Goal: Information Seeking & Learning: Learn about a topic

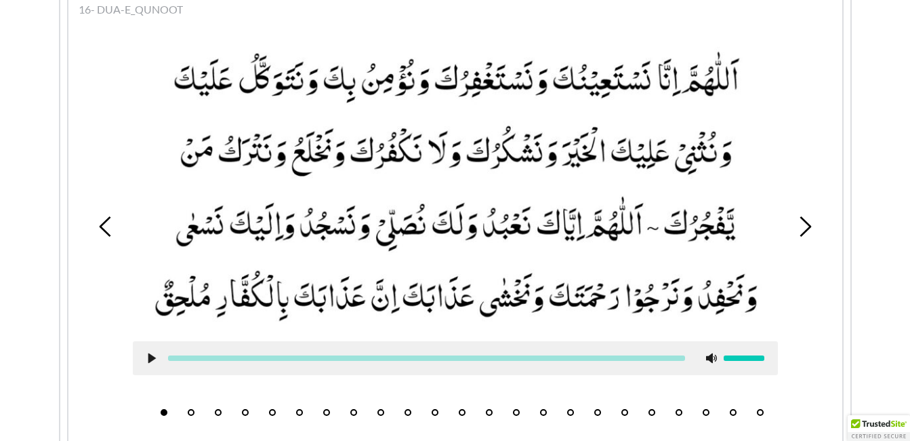
scroll to position [1347, 0]
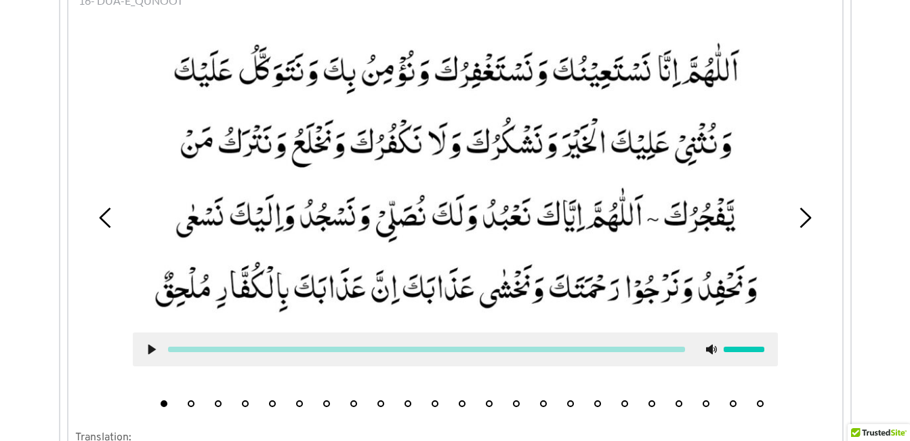
click at [381, 400] on button "9" at bounding box center [381, 403] width 7 height 7
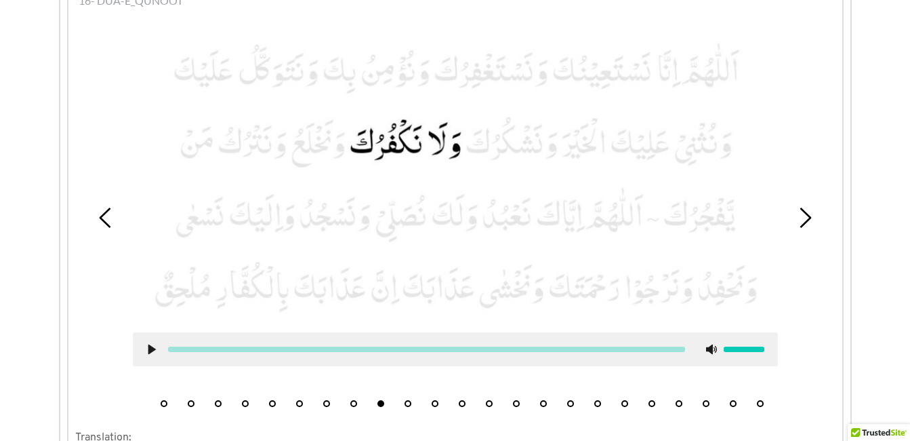
click at [409, 400] on button "10" at bounding box center [408, 403] width 7 height 7
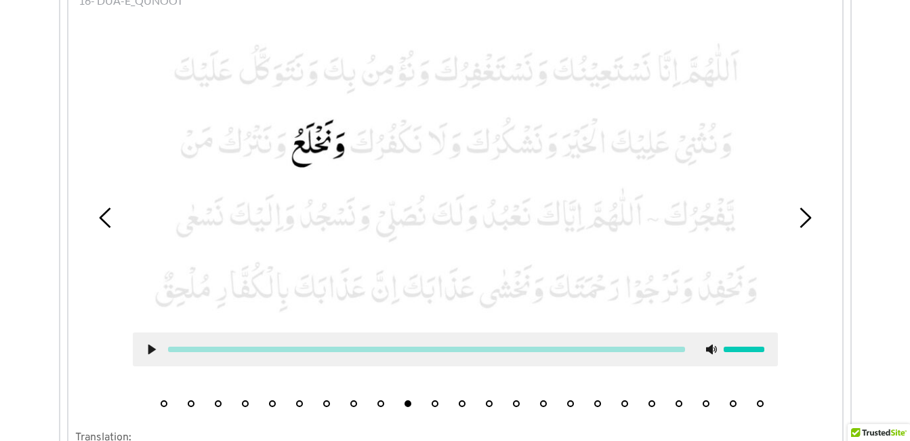
click at [433, 400] on button "11" at bounding box center [435, 403] width 7 height 7
click at [463, 400] on button "12" at bounding box center [462, 403] width 7 height 7
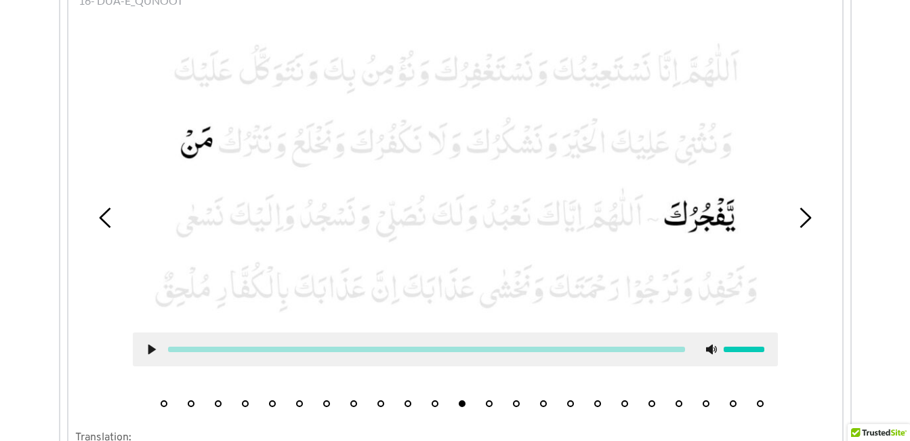
click at [148, 344] on icon at bounding box center [151, 349] width 11 height 11
click at [151, 344] on icon at bounding box center [151, 349] width 11 height 11
click at [151, 344] on use at bounding box center [151, 349] width 7 height 10
click at [155, 335] on div at bounding box center [455, 349] width 645 height 34
click at [154, 344] on use at bounding box center [151, 349] width 9 height 10
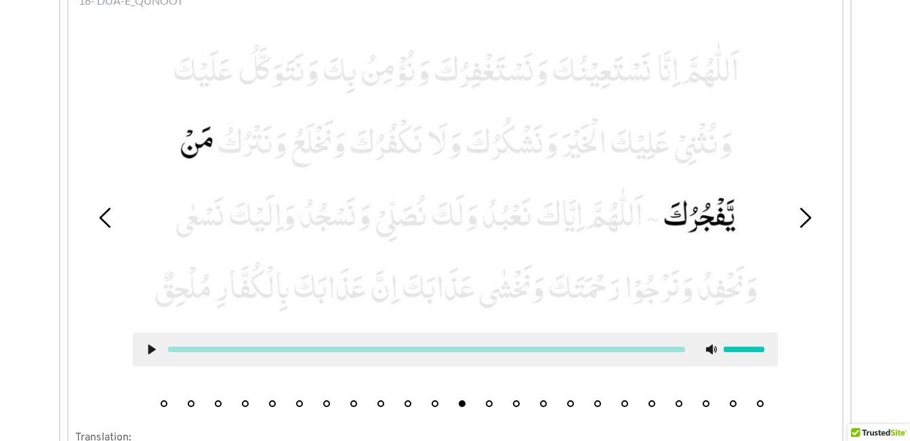
click at [487, 400] on button "13" at bounding box center [489, 403] width 7 height 7
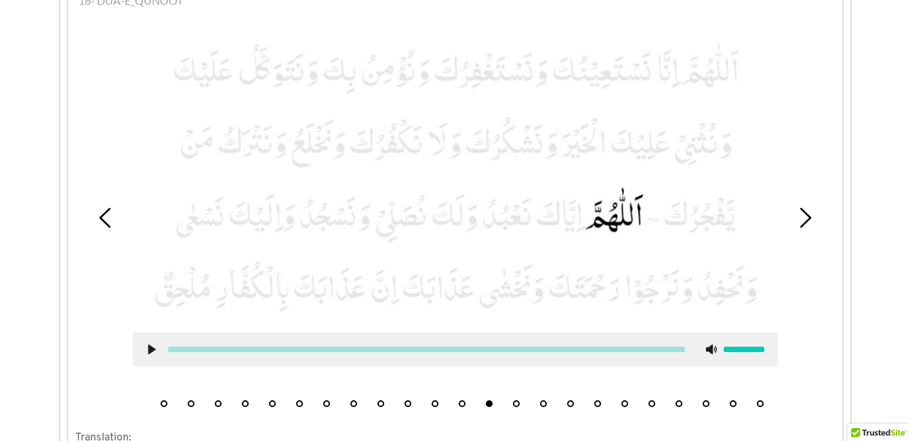
click at [148, 344] on use at bounding box center [151, 349] width 7 height 10
click at [513, 400] on button "14" at bounding box center [516, 403] width 7 height 7
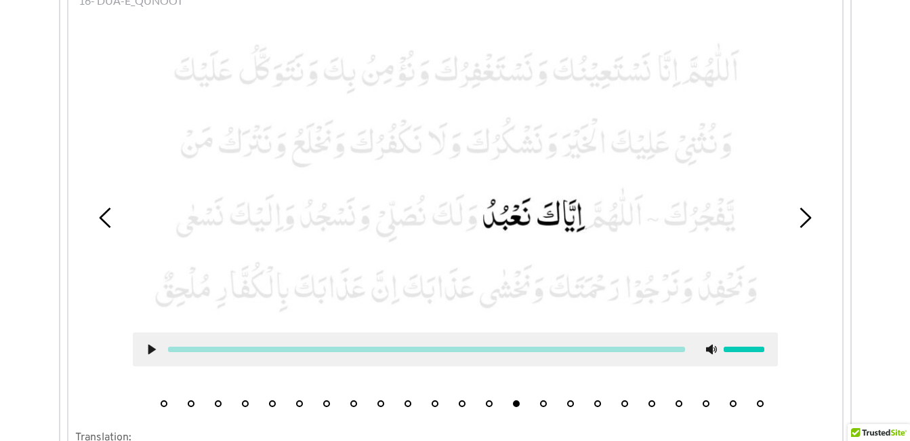
click at [146, 344] on icon at bounding box center [151, 349] width 11 height 11
click at [150, 344] on use at bounding box center [151, 349] width 9 height 10
click at [545, 400] on button "15" at bounding box center [543, 403] width 7 height 7
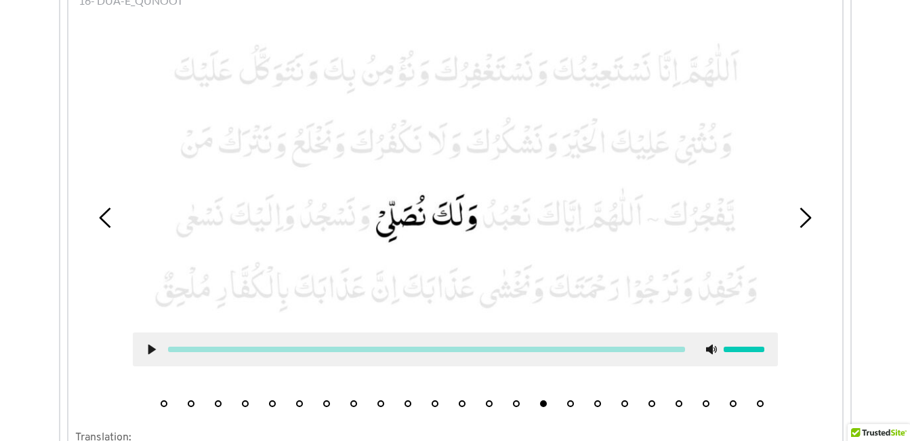
click at [148, 344] on use at bounding box center [151, 349] width 7 height 10
click at [148, 344] on use at bounding box center [151, 349] width 9 height 10
click at [566, 393] on li "16" at bounding box center [571, 400] width 14 height 14
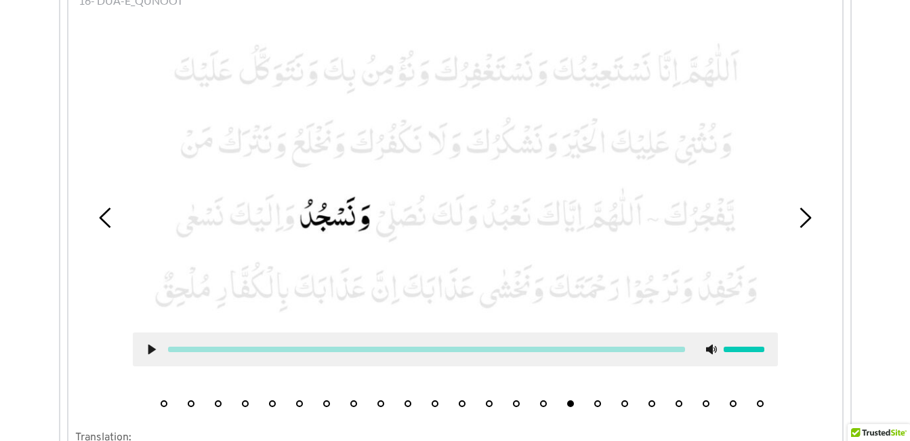
click at [146, 344] on icon at bounding box center [151, 349] width 11 height 11
click at [149, 344] on use at bounding box center [151, 349] width 9 height 10
click at [593, 393] on li "17" at bounding box center [598, 400] width 14 height 14
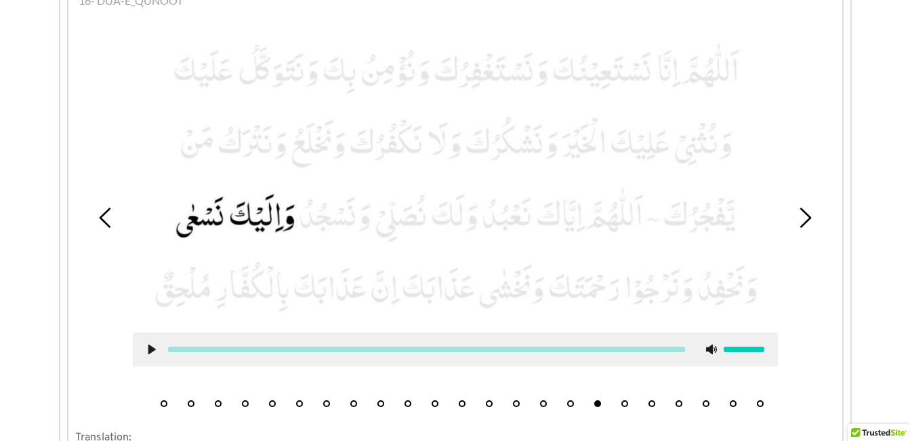
click at [148, 344] on icon at bounding box center [151, 349] width 11 height 11
click at [155, 344] on use at bounding box center [151, 349] width 9 height 10
click at [625, 400] on button "18" at bounding box center [625, 403] width 7 height 7
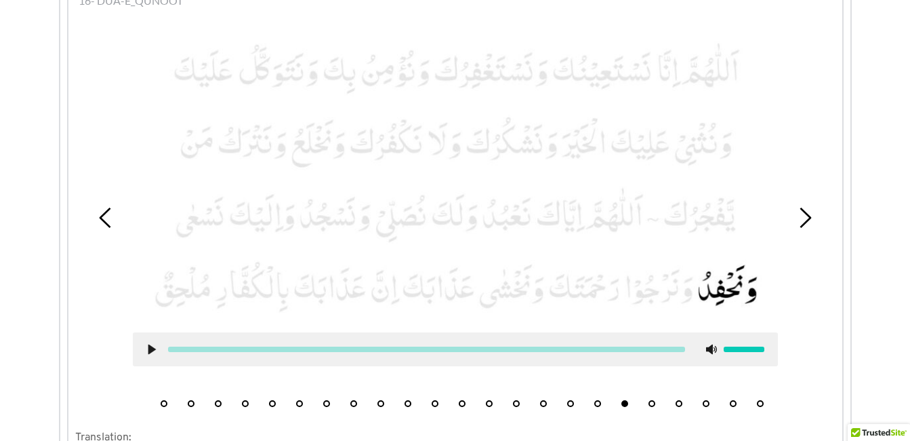
click at [149, 344] on use at bounding box center [151, 349] width 7 height 10
click at [149, 344] on use at bounding box center [151, 349] width 9 height 10
